Goal: Participate in discussion: Vote for the Painting of the Month!

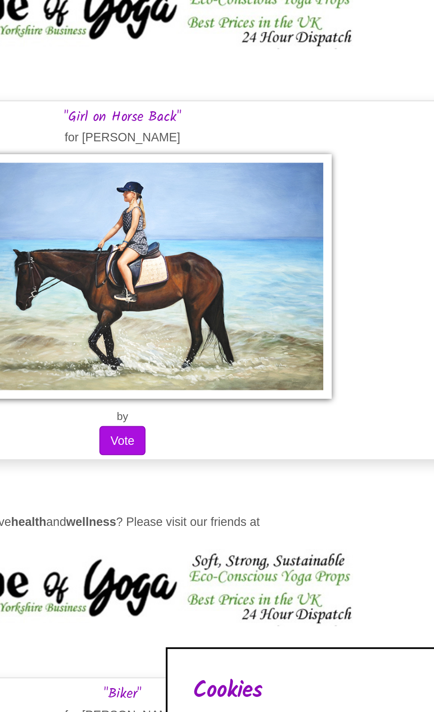
scroll to position [5718, 0]
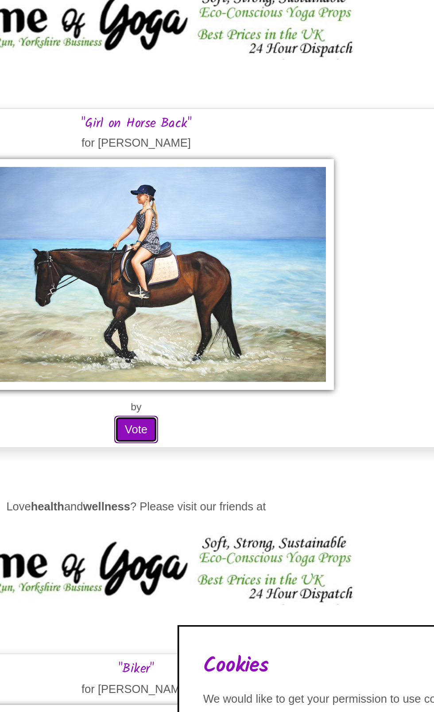
click at [217, 456] on button "Vote" at bounding box center [217, 458] width 24 height 15
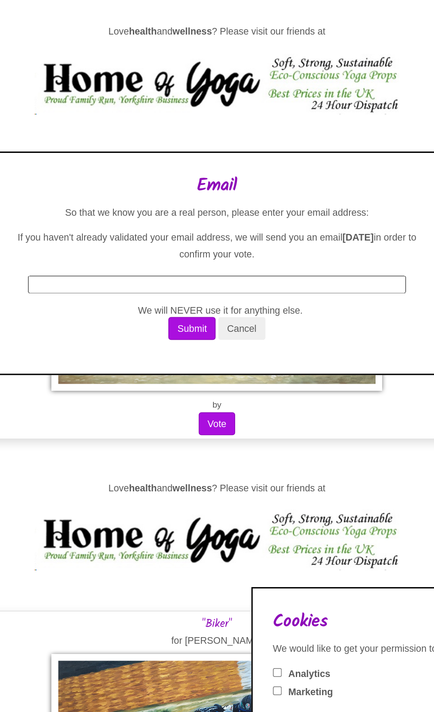
click at [140, 373] on input "text" at bounding box center [217, 368] width 248 height 12
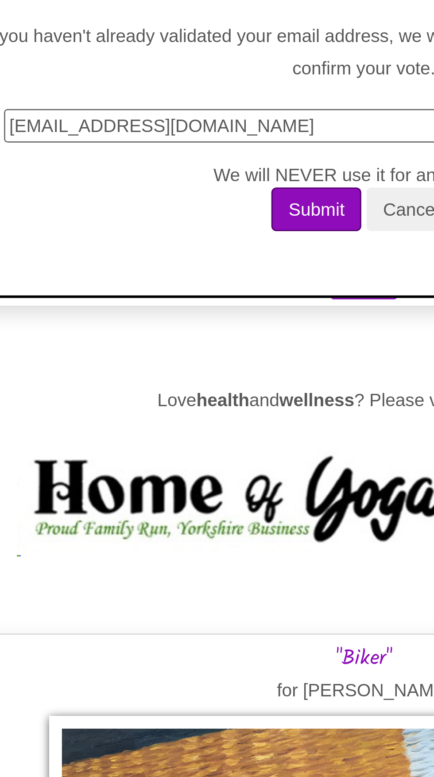
type input "Darryl8874@gmail.com"
click at [203, 443] on button "Submit" at bounding box center [200, 435] width 31 height 15
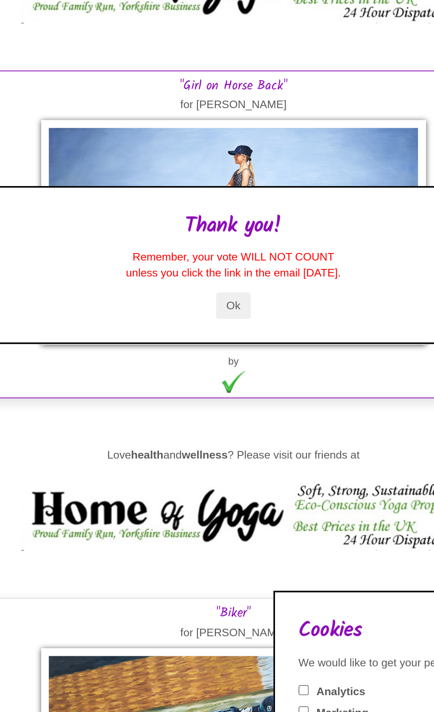
scroll to position [5728, 0]
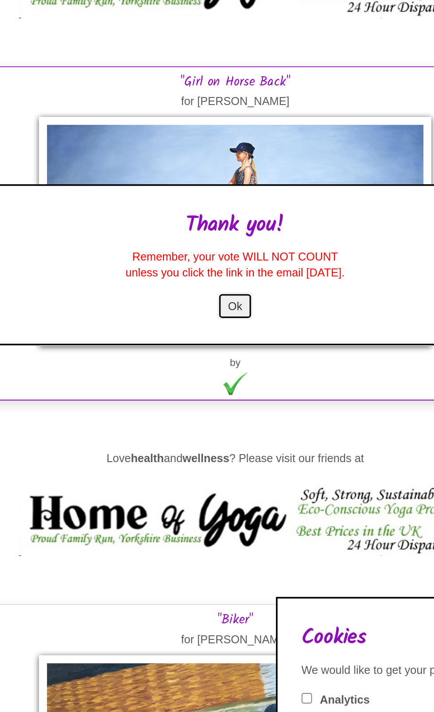
click at [220, 413] on button "Ok" at bounding box center [216, 405] width 19 height 15
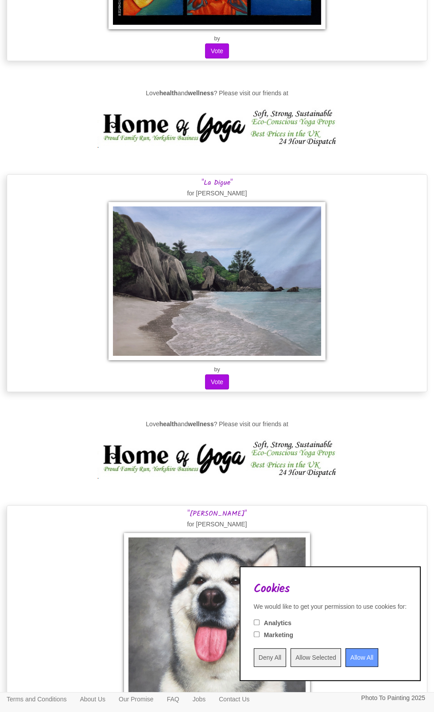
scroll to position [0, 0]
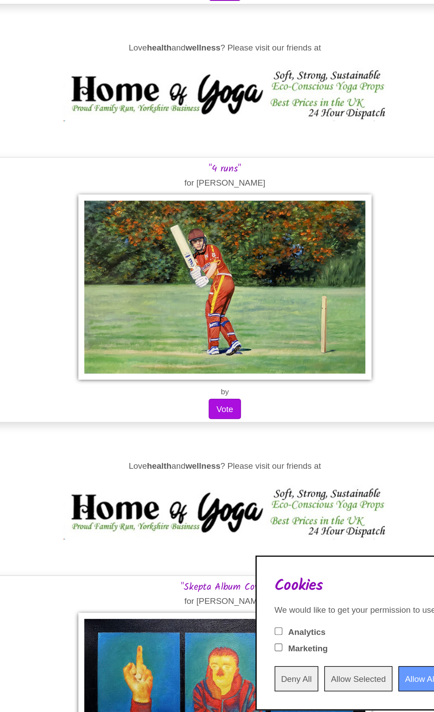
scroll to position [2845, 0]
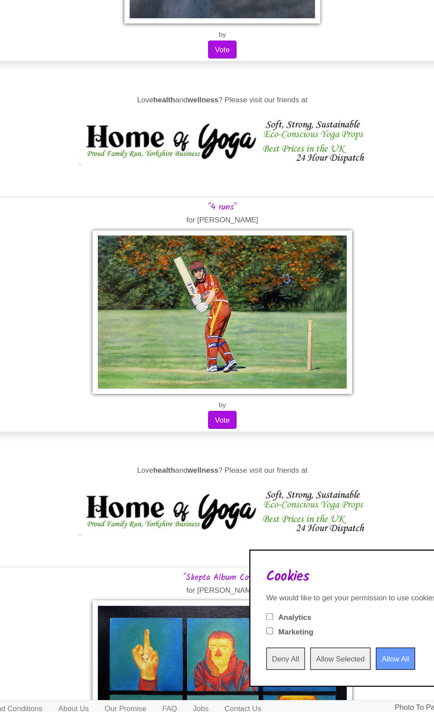
click at [360, 600] on div ""Skepta Album Cover" for Melanie Nash by Vote" at bounding box center [217, 719] width 421 height 276
